Goal: Transaction & Acquisition: Download file/media

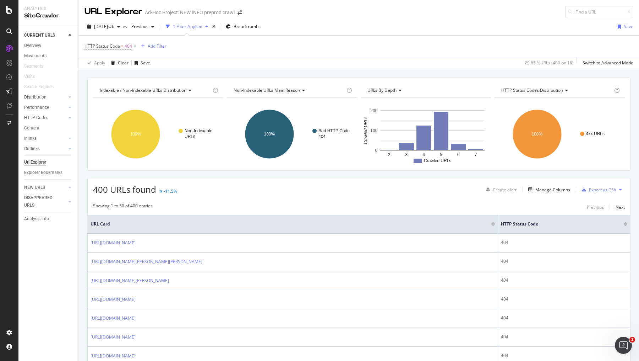
scroll to position [118, 0]
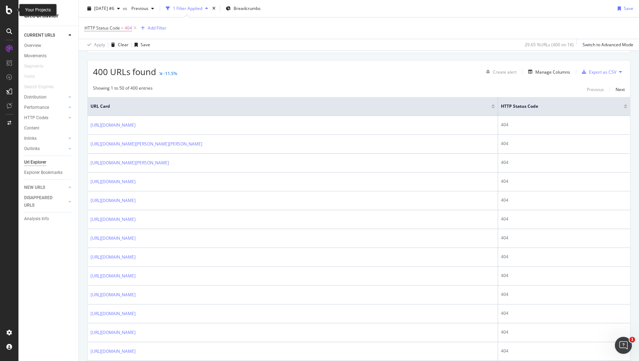
click at [11, 9] on icon at bounding box center [9, 10] width 6 height 9
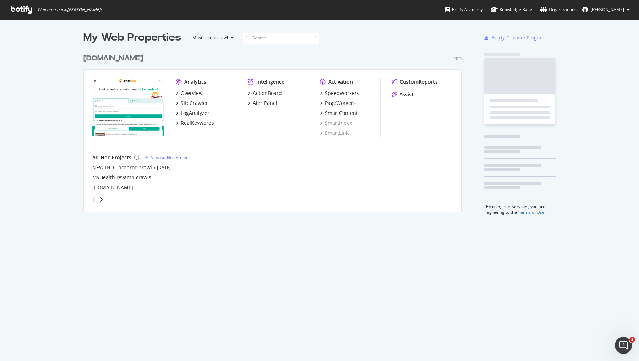
scroll to position [361, 639]
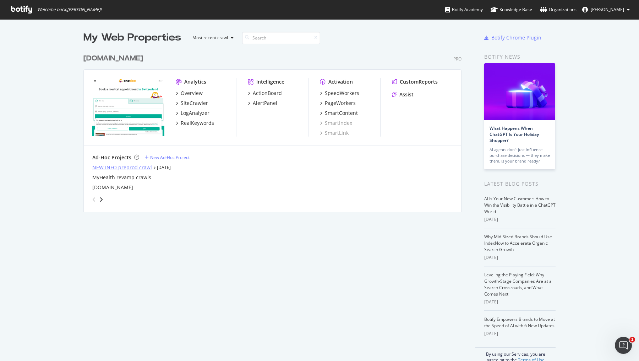
click at [110, 164] on div "NEW INFO preprod crawl" at bounding box center [122, 167] width 60 height 7
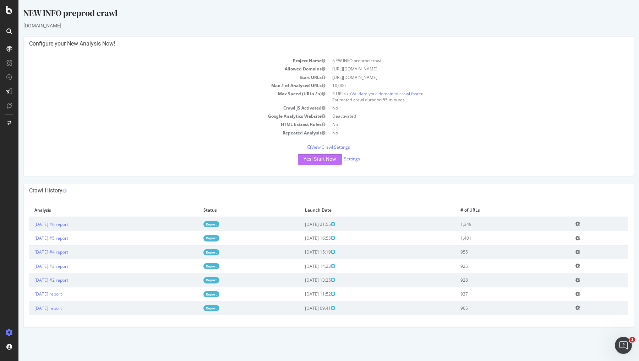
click at [318, 159] on button "Yes! Start Now" at bounding box center [320, 158] width 44 height 11
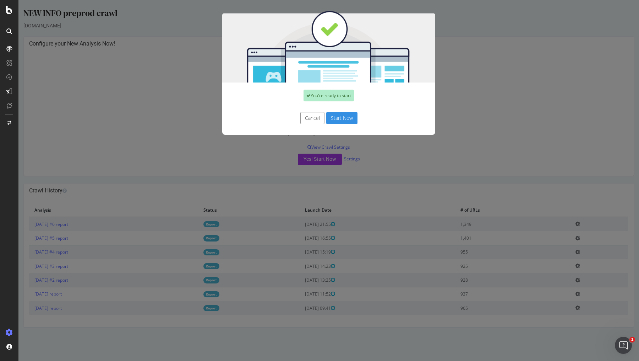
click at [340, 119] on button "Start Now" at bounding box center [341, 118] width 31 height 12
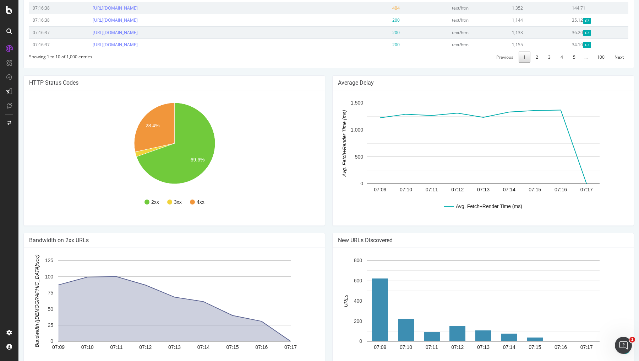
scroll to position [390, 0]
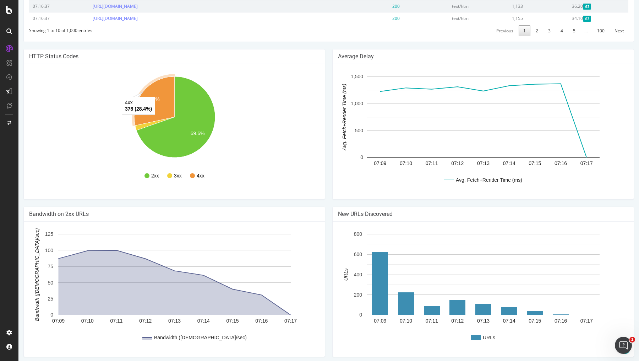
click at [163, 82] on icon "A chart." at bounding box center [154, 100] width 40 height 49
click at [160, 99] on icon "A chart." at bounding box center [154, 100] width 40 height 49
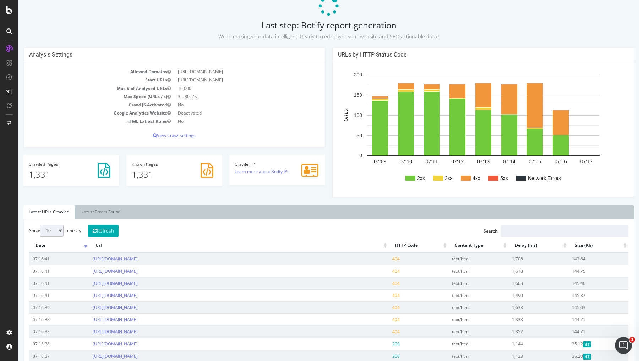
scroll to position [0, 0]
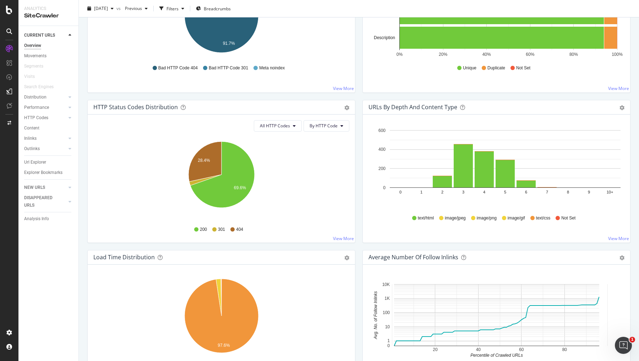
scroll to position [315, 0]
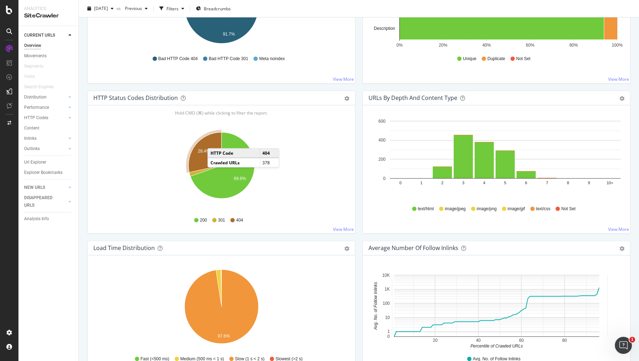
click at [215, 140] on icon "A chart." at bounding box center [205, 152] width 33 height 40
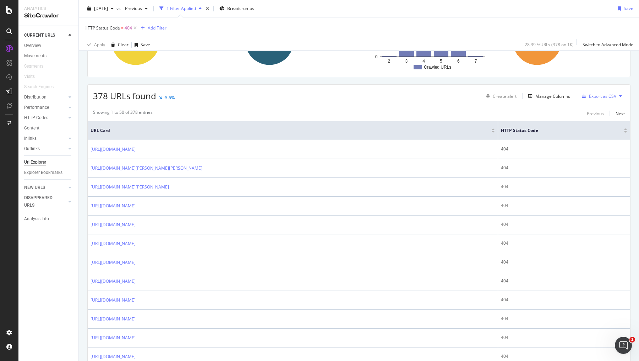
scroll to position [109, 0]
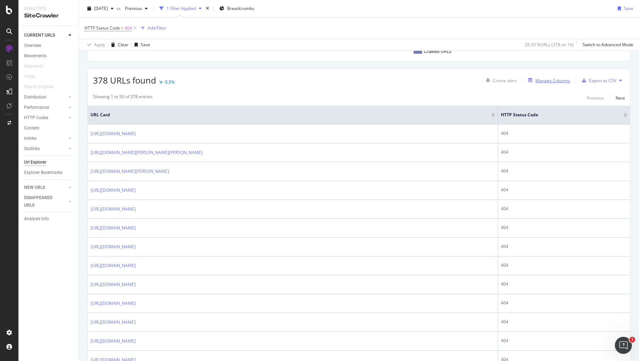
click at [539, 79] on div "Manage Columns" at bounding box center [553, 80] width 35 height 6
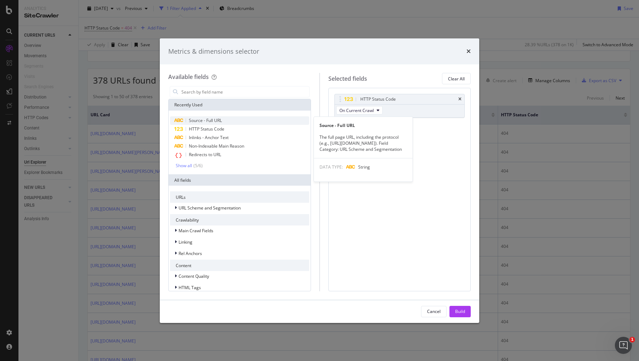
click at [233, 118] on div "Source - Full URL" at bounding box center [239, 120] width 139 height 9
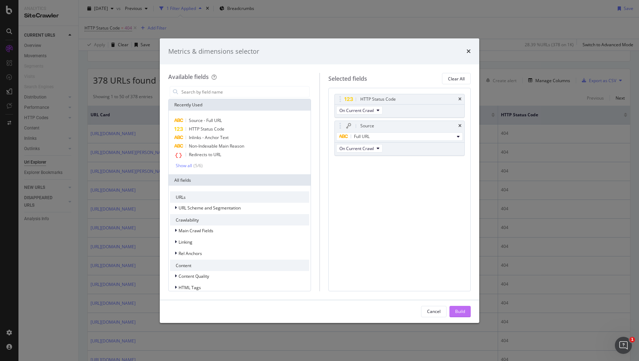
click at [462, 310] on div "Build" at bounding box center [460, 311] width 10 height 6
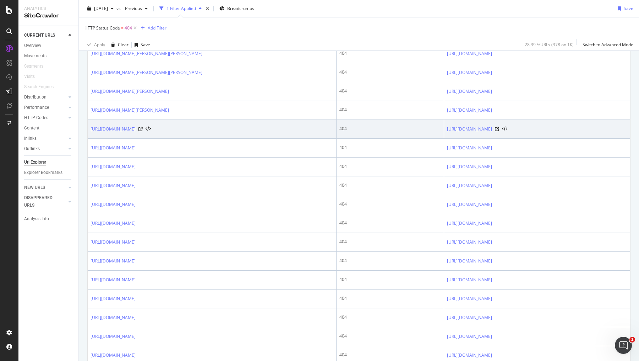
scroll to position [233, 0]
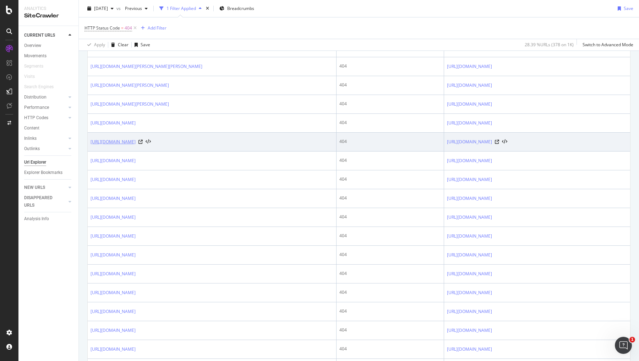
drag, startPoint x: 212, startPoint y: 154, endPoint x: 90, endPoint y: 152, distance: 121.9
click at [91, 145] on div "[URL][DOMAIN_NAME]" at bounding box center [121, 141] width 60 height 7
copy link "[URL][DOMAIN_NAME]"
click at [499, 144] on icon at bounding box center [497, 142] width 4 height 4
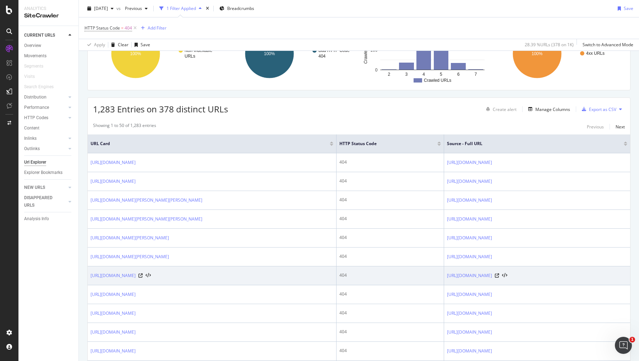
scroll to position [80, 0]
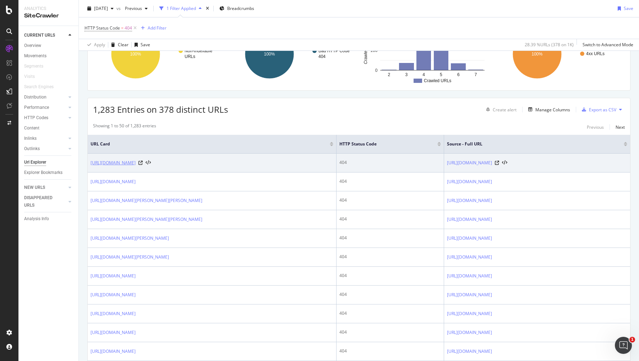
copy link "[URL][DOMAIN_NAME]"
drag, startPoint x: 238, startPoint y: 162, endPoint x: 92, endPoint y: 161, distance: 146.4
click at [92, 161] on div "[URL][DOMAIN_NAME]" at bounding box center [121, 162] width 60 height 7
click at [495, 161] on icon at bounding box center [497, 163] width 4 height 4
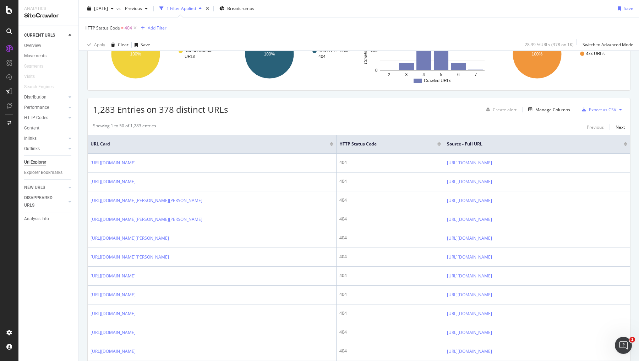
click at [318, 126] on div "Showing 1 to 50 of 1,283 entries Previous Next" at bounding box center [359, 127] width 543 height 9
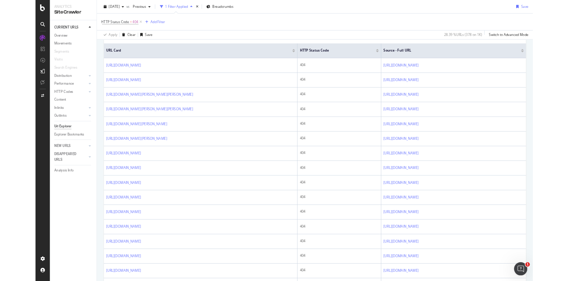
scroll to position [159, 0]
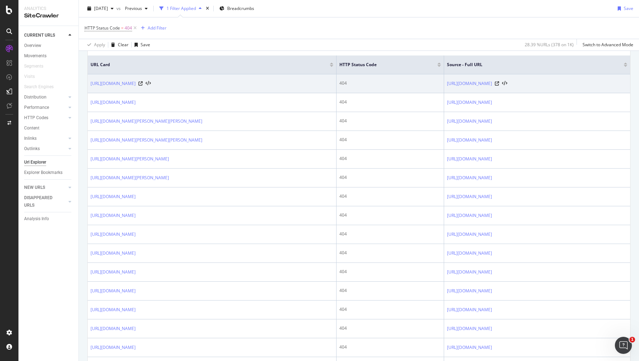
click at [246, 88] on td "[URL][DOMAIN_NAME]" at bounding box center [212, 83] width 249 height 19
drag, startPoint x: 238, startPoint y: 81, endPoint x: 136, endPoint y: 83, distance: 102.0
click at [136, 83] on div "[URL][DOMAIN_NAME]" at bounding box center [121, 83] width 60 height 7
copy link "gagner-en-visibilite-centre-physiotherapie-physio-7/"
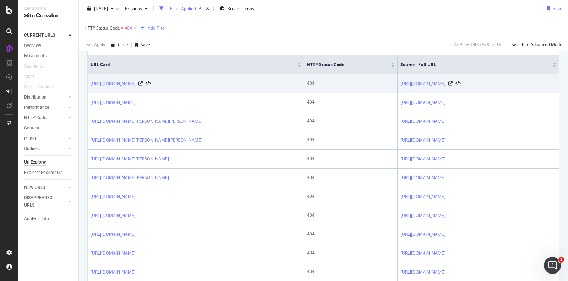
click at [151, 85] on div "[URL][DOMAIN_NAME]" at bounding box center [121, 83] width 60 height 7
drag, startPoint x: 239, startPoint y: 85, endPoint x: 90, endPoint y: 83, distance: 149.2
click at [91, 83] on div "[URL][DOMAIN_NAME]" at bounding box center [121, 83] width 60 height 7
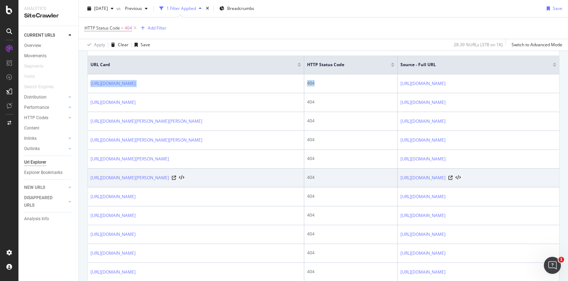
scroll to position [165, 0]
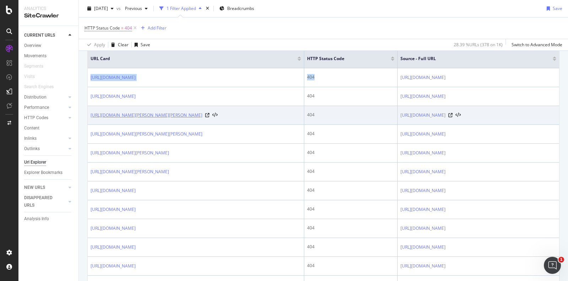
drag, startPoint x: 135, startPoint y: 124, endPoint x: 130, endPoint y: 124, distance: 4.3
click at [147, 119] on link "[URL][DOMAIN_NAME][PERSON_NAME][PERSON_NAME]" at bounding box center [147, 115] width 112 height 7
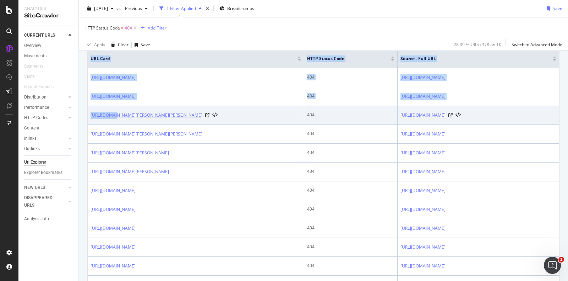
drag, startPoint x: 82, startPoint y: 114, endPoint x: 111, endPoint y: 119, distance: 29.2
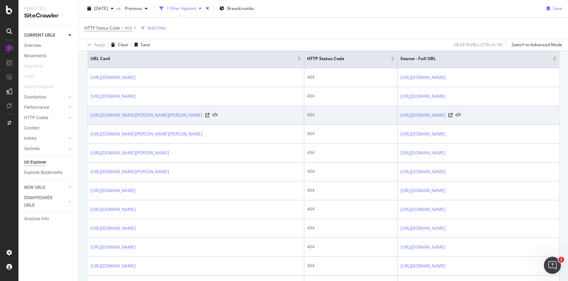
copy link "[URL][DOMAIN_NAME][PERSON_NAME][PERSON_NAME]"
drag, startPoint x: 129, startPoint y: 128, endPoint x: 90, endPoint y: 115, distance: 41.1
click at [90, 115] on td "[URL][DOMAIN_NAME][PERSON_NAME][PERSON_NAME]" at bounding box center [196, 115] width 217 height 19
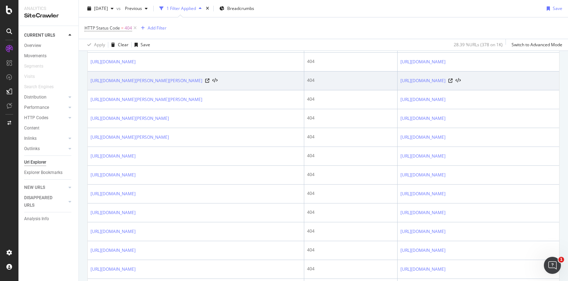
scroll to position [201, 0]
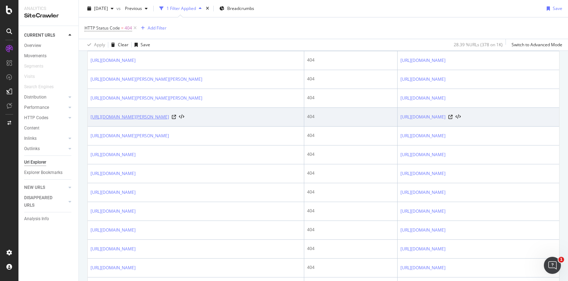
drag, startPoint x: 257, startPoint y: 134, endPoint x: 91, endPoint y: 134, distance: 165.9
click at [91, 120] on div "[URL][DOMAIN_NAME][PERSON_NAME]" at bounding box center [138, 116] width 94 height 7
copy link "[URL][DOMAIN_NAME][PERSON_NAME]"
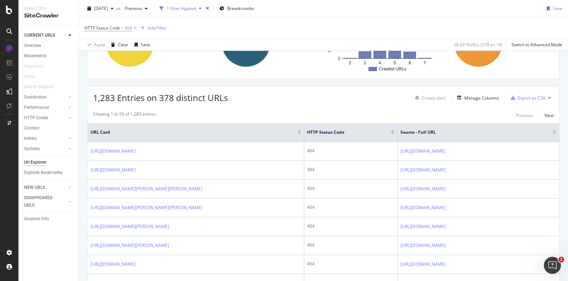
scroll to position [115, 0]
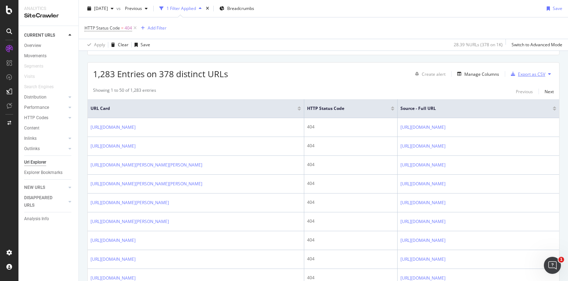
click at [529, 76] on div "Export as CSV" at bounding box center [531, 74] width 27 height 6
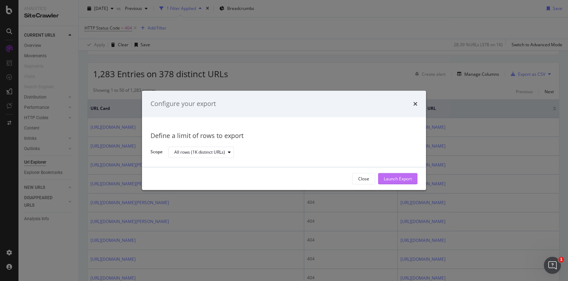
click at [390, 177] on div "Launch Export" at bounding box center [398, 178] width 28 height 6
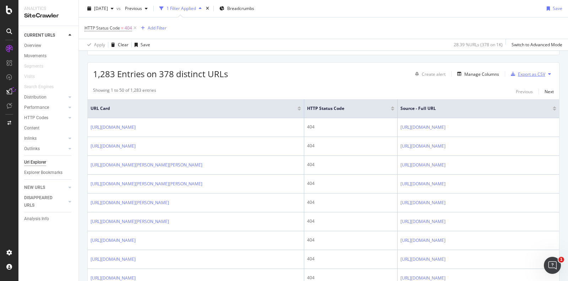
click at [530, 75] on div "Export as CSV" at bounding box center [531, 74] width 27 height 6
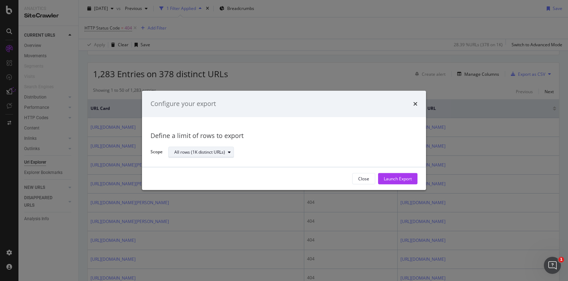
click at [208, 153] on div "All rows (1K distinct URLs)" at bounding box center [199, 152] width 51 height 4
click at [298, 146] on div "All rows (1K distinct URLs)" at bounding box center [290, 152] width 244 height 12
click at [416, 101] on icon "times" at bounding box center [415, 104] width 4 height 6
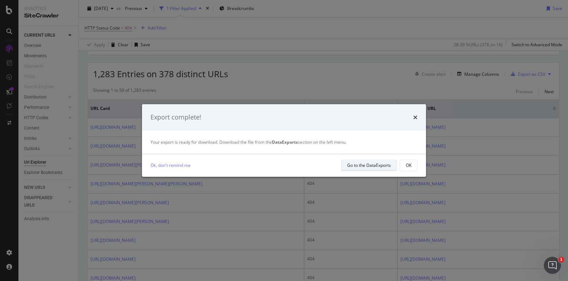
click at [368, 166] on div "Go to the DataExports" at bounding box center [369, 165] width 44 height 6
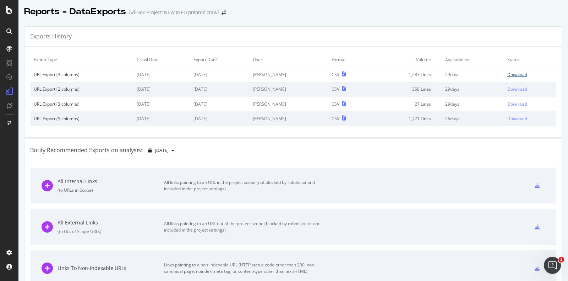
click at [516, 72] on div "Download" at bounding box center [518, 74] width 20 height 6
